Goal: Information Seeking & Learning: Learn about a topic

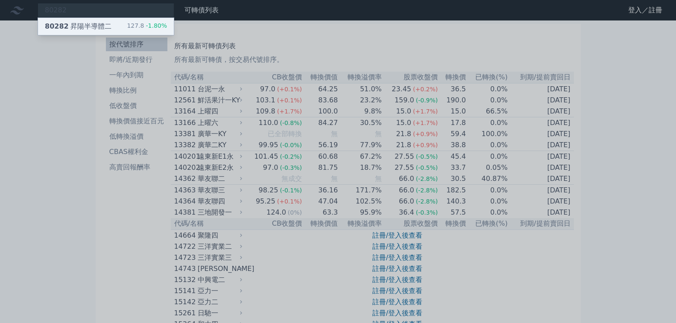
type input "80282"
click at [127, 24] on div "127.8 -1.80%" at bounding box center [147, 26] width 40 height 10
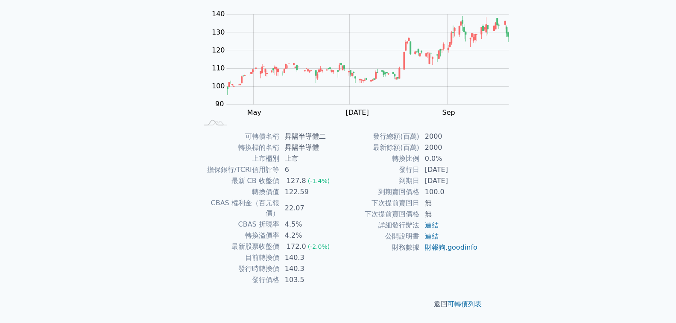
scroll to position [158, 0]
click at [425, 240] on link "連結" at bounding box center [432, 236] width 14 height 8
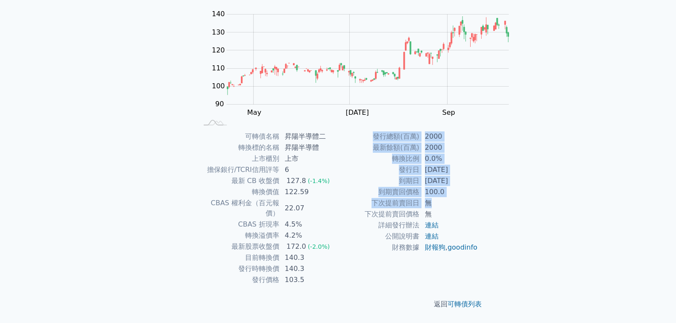
drag, startPoint x: 354, startPoint y: 269, endPoint x: 364, endPoint y: 191, distance: 79.2
click at [359, 201] on div "可轉債名稱 昇陽半導體二 轉換標的名稱 昇陽半導體 上市櫃別 上市 擔保銀行/TCRI信用評等 6 最新 CB 收盤價 127.8 (-1.4%) 轉換價值 …" at bounding box center [338, 208] width 301 height 155
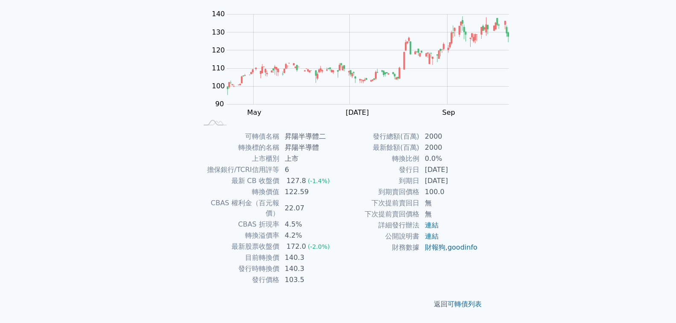
click at [338, 252] on td "140.3" at bounding box center [309, 257] width 59 height 11
drag, startPoint x: 327, startPoint y: 183, endPoint x: 355, endPoint y: 187, distance: 28.4
click at [338, 252] on tr "目前轉換價 140.3" at bounding box center [268, 257] width 140 height 11
click at [338, 153] on td "最新餘額(百萬)" at bounding box center [379, 147] width 82 height 11
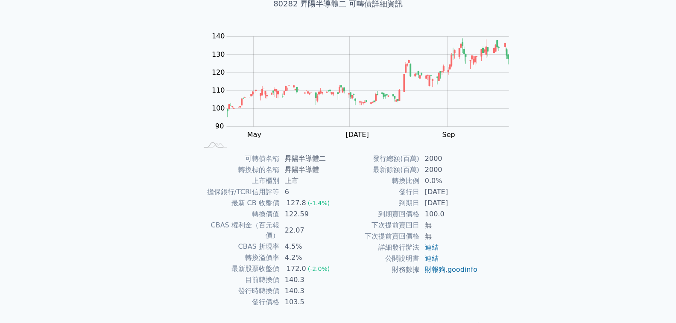
scroll to position [158, 0]
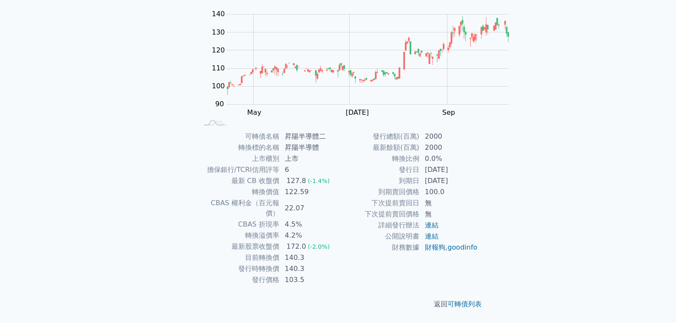
drag, startPoint x: 366, startPoint y: 228, endPoint x: 346, endPoint y: 182, distance: 50.7
click at [346, 184] on tbody "發行總額(百萬) 2000 最新餘額(百萬) 2000 轉換比例 0.0% 發行日 2025-01-22 到期日 2030-01-22 到期賣回價格 100.…" at bounding box center [408, 192] width 140 height 122
click at [338, 275] on td "103.5" at bounding box center [309, 280] width 59 height 11
drag, startPoint x: 297, startPoint y: 170, endPoint x: 357, endPoint y: 173, distance: 59.9
click at [338, 173] on tbody "可轉債名稱 昇陽半導體二 轉換標的名稱 昇陽半導體 上市櫃別 上市 擔保銀行/TCRI信用評等 6 最新 CB 收盤價 127.8 (-1.4%) 轉換價值 …" at bounding box center [268, 208] width 140 height 155
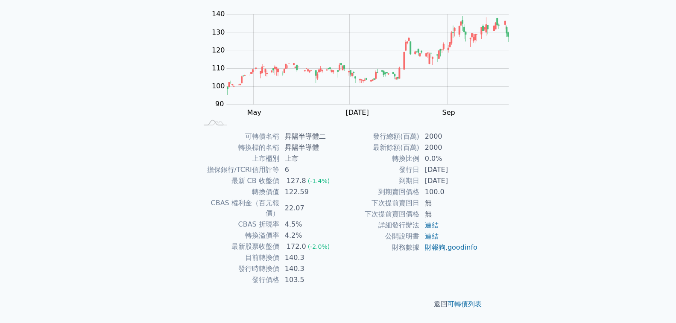
click at [338, 275] on td "103.5" at bounding box center [309, 280] width 59 height 11
drag, startPoint x: 363, startPoint y: 166, endPoint x: 334, endPoint y: 157, distance: 30.4
click at [334, 157] on tbody "可轉債名稱 昇陽半導體二 轉換標的名稱 昇陽半導體 上市櫃別 上市 擔保銀行/TCRI信用評等 6 最新 CB 收盤價 127.8 (-1.4%) 轉換價值 …" at bounding box center [268, 208] width 140 height 155
click at [280, 252] on td "目前轉換價" at bounding box center [239, 257] width 82 height 11
drag, startPoint x: 347, startPoint y: 146, endPoint x: 372, endPoint y: 149, distance: 25.8
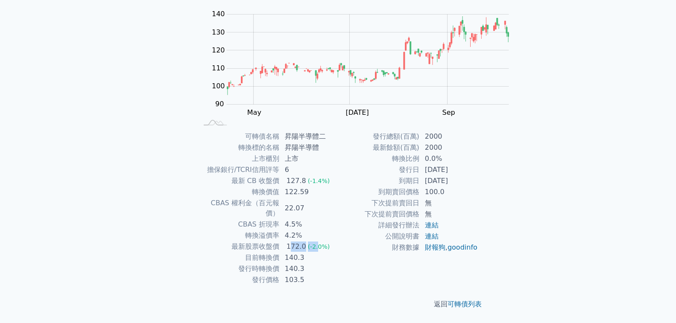
click at [338, 241] on td "172.0 (-2.0%)" at bounding box center [309, 246] width 59 height 11
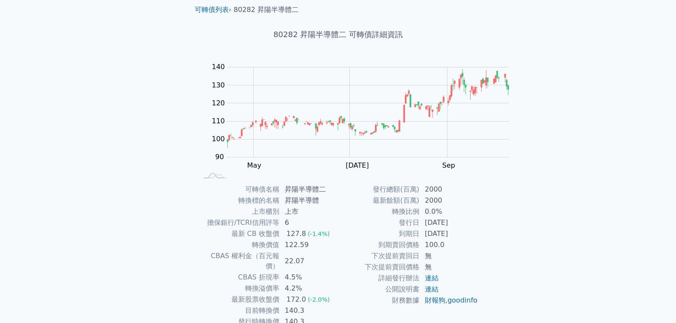
click at [549, 112] on div "可轉債列表 財務數據 可轉債列表 財務數據 登入／註冊 登入／註冊 可轉債列表 › 80282 昇陽半導體二 80282 昇陽半導體二 可轉債詳細資訊 Zoo…" at bounding box center [338, 174] width 676 height 406
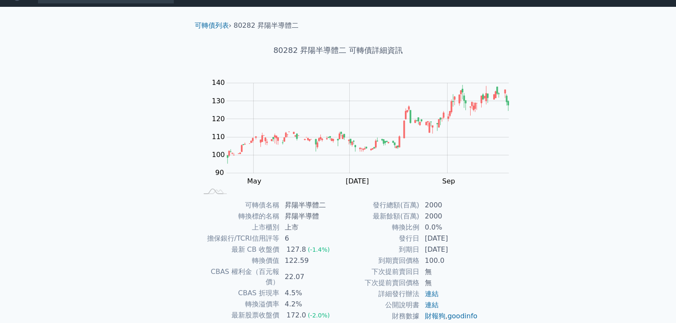
scroll to position [0, 0]
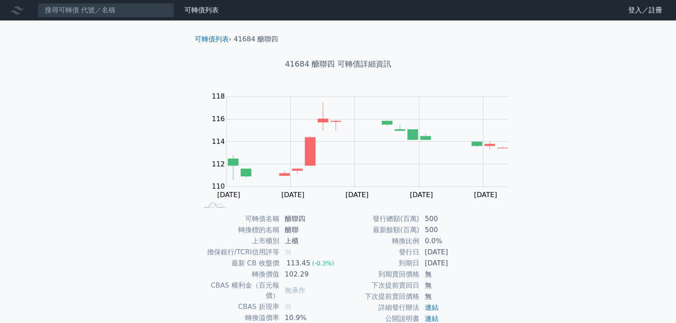
scroll to position [43, 0]
